Goal: Navigation & Orientation: Find specific page/section

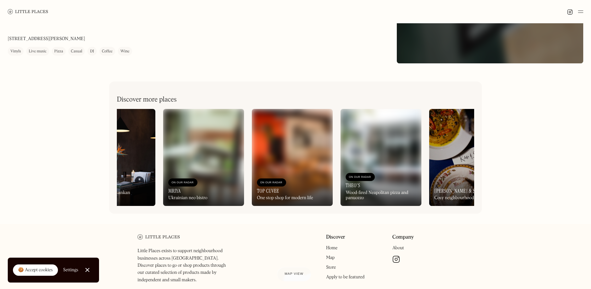
scroll to position [0, 527]
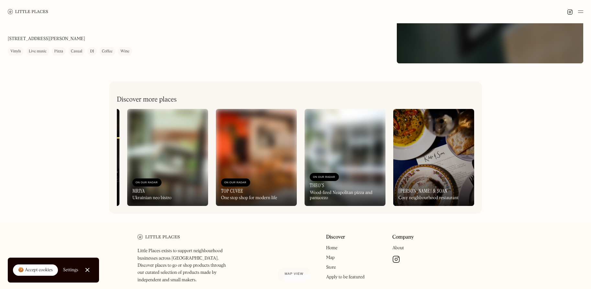
click at [516, 212] on div "Next Door Records On Our Radar Record shop, bar & cafe Founded by Louis, Alfie …" at bounding box center [295, 42] width 591 height 363
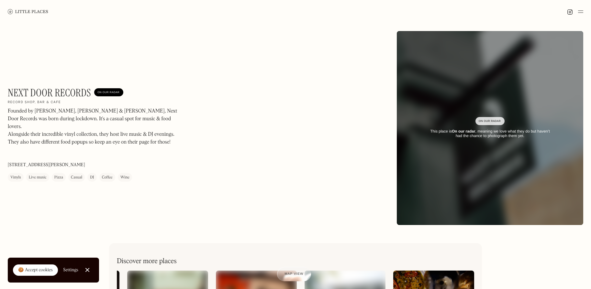
click at [9, 11] on img at bounding box center [28, 11] width 40 height 5
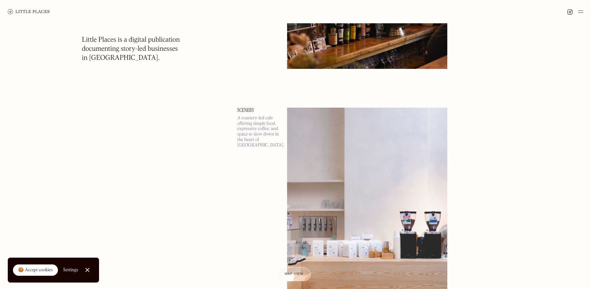
scroll to position [842, 0]
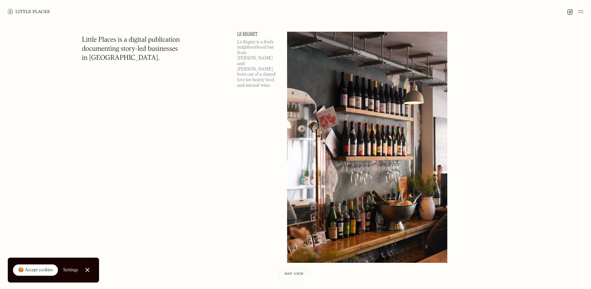
drag, startPoint x: 248, startPoint y: 43, endPoint x: 254, endPoint y: 81, distance: 38.4
click at [254, 81] on p "Le Regret is a lively neighbourhood bar from [PERSON_NAME] and [PERSON_NAME], b…" at bounding box center [258, 64] width 42 height 49
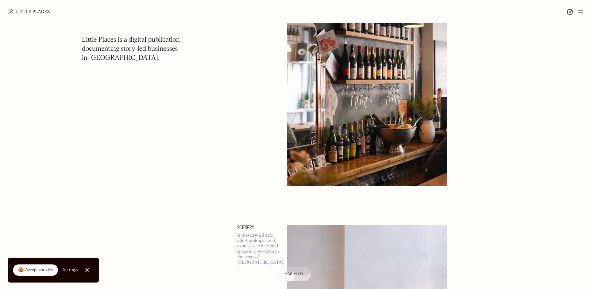
scroll to position [809, 0]
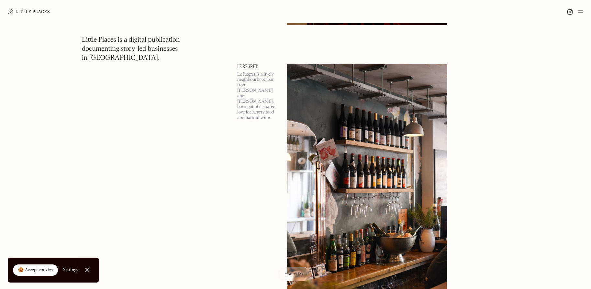
click at [251, 66] on link "Le Regret" at bounding box center [258, 66] width 42 height 5
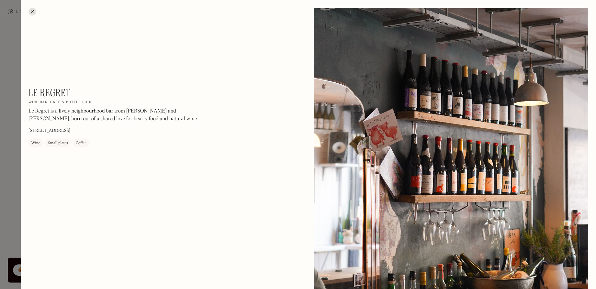
click at [51, 141] on div "Small plates" at bounding box center [58, 144] width 20 height 6
click at [17, 124] on div at bounding box center [298, 144] width 596 height 289
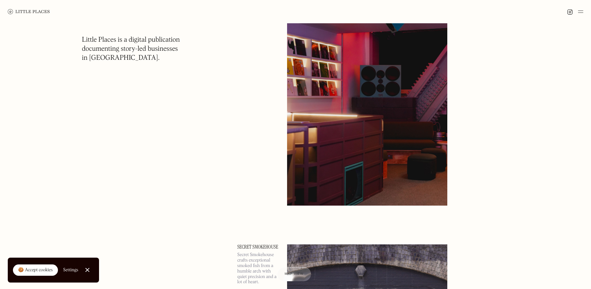
scroll to position [3335, 0]
